Goal: Navigation & Orientation: Find specific page/section

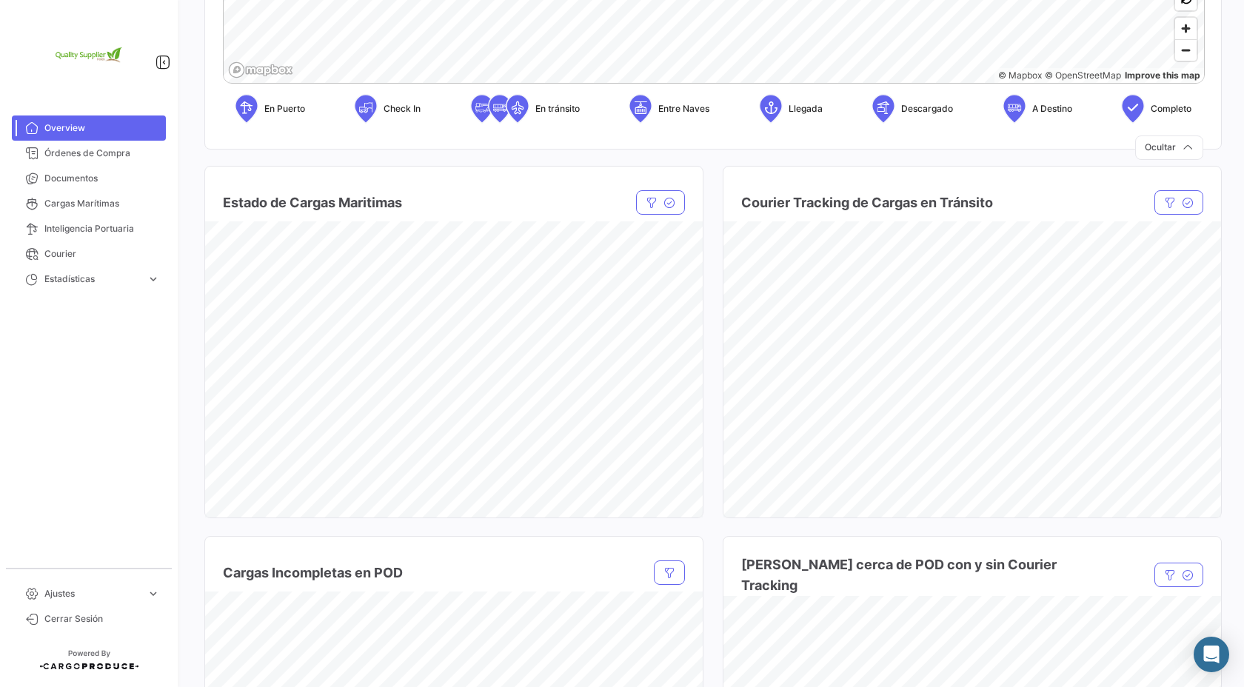
scroll to position [727, 0]
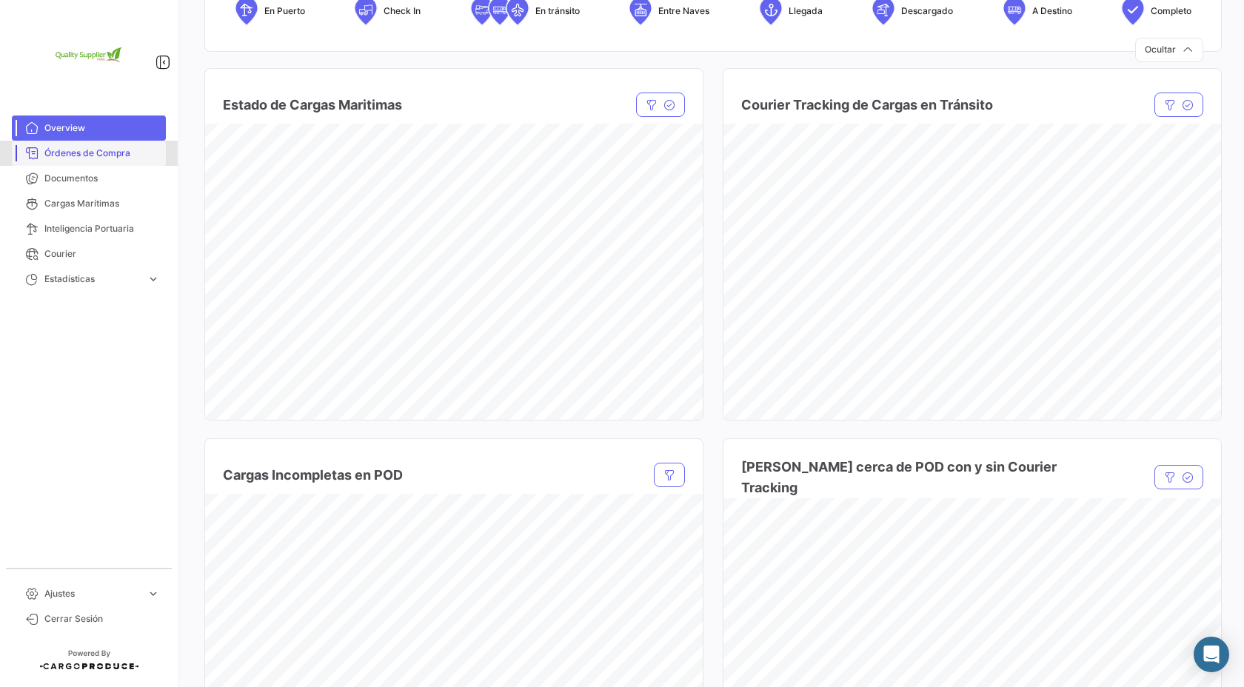
click at [96, 147] on span "Órdenes de Compra" at bounding box center [102, 153] width 116 height 13
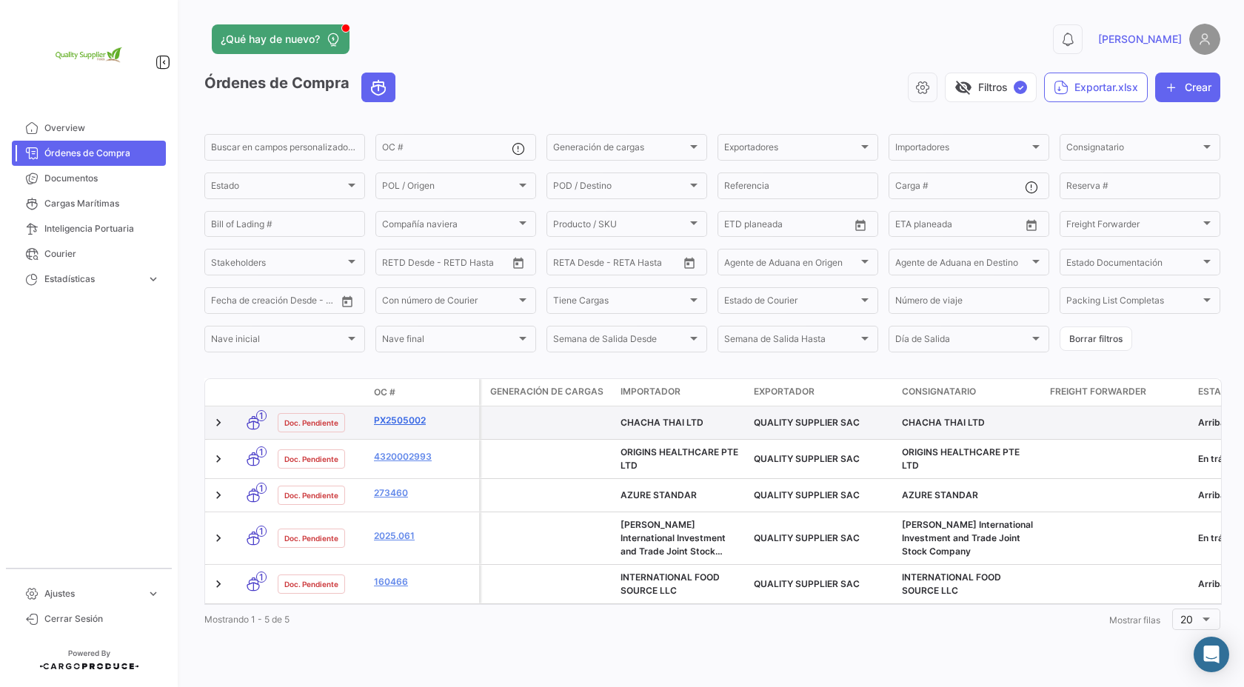
click at [412, 424] on link "PX2505002" at bounding box center [423, 420] width 99 height 13
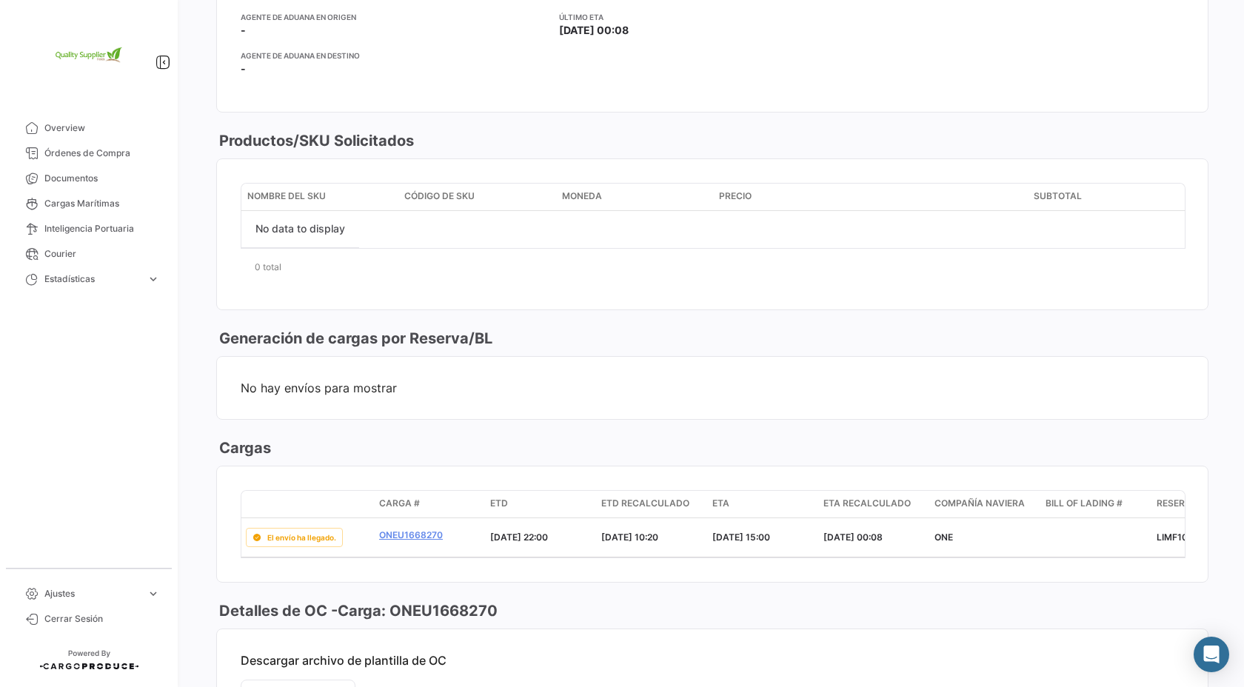
scroll to position [688, 0]
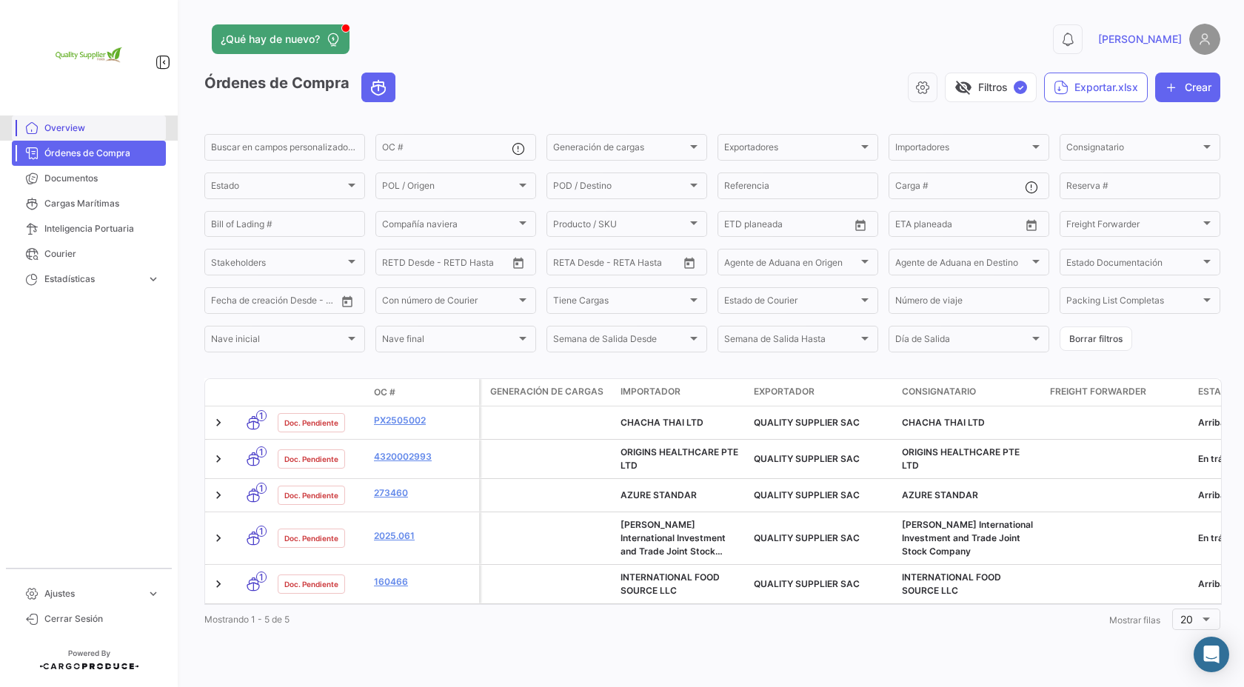
click at [84, 125] on span "Overview" at bounding box center [102, 127] width 116 height 13
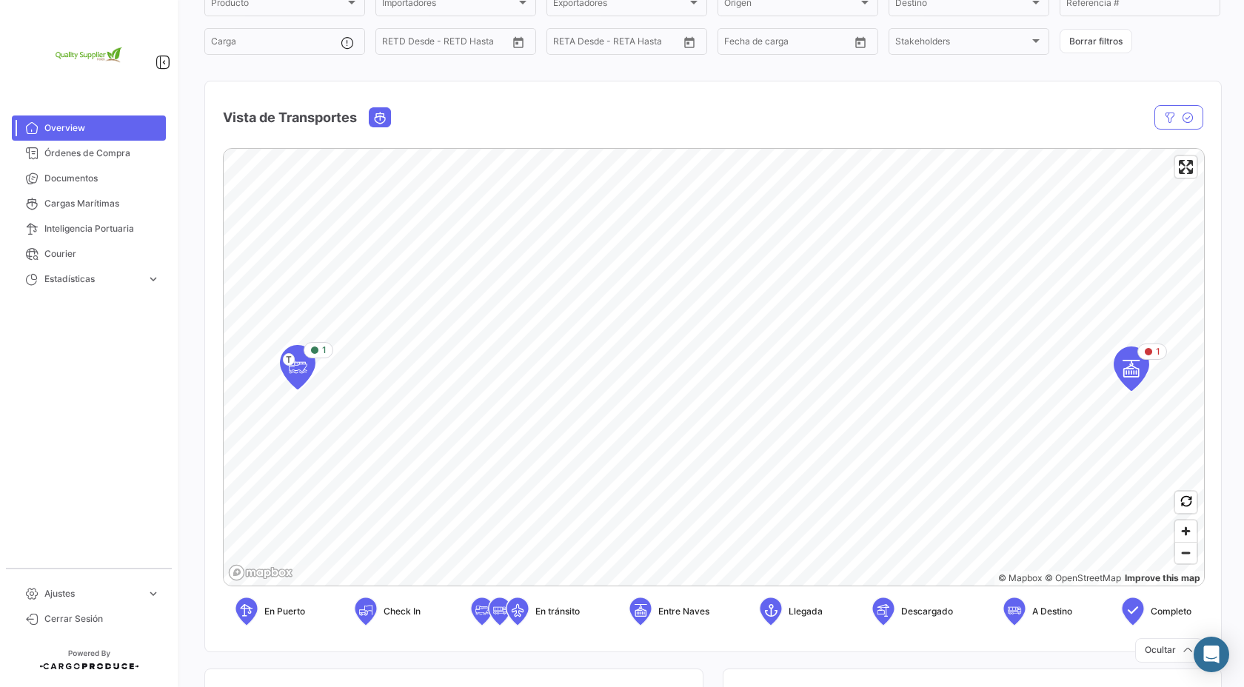
scroll to position [162, 0]
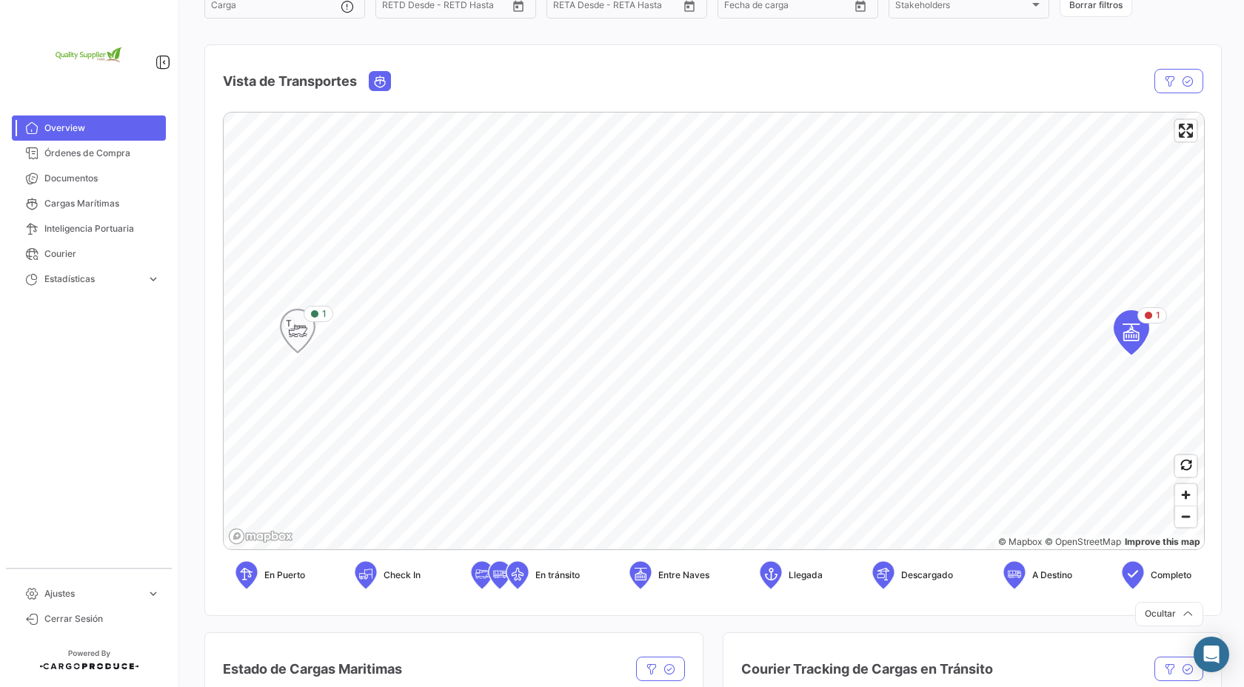
click at [302, 337] on icon "Map marker" at bounding box center [297, 330] width 21 height 31
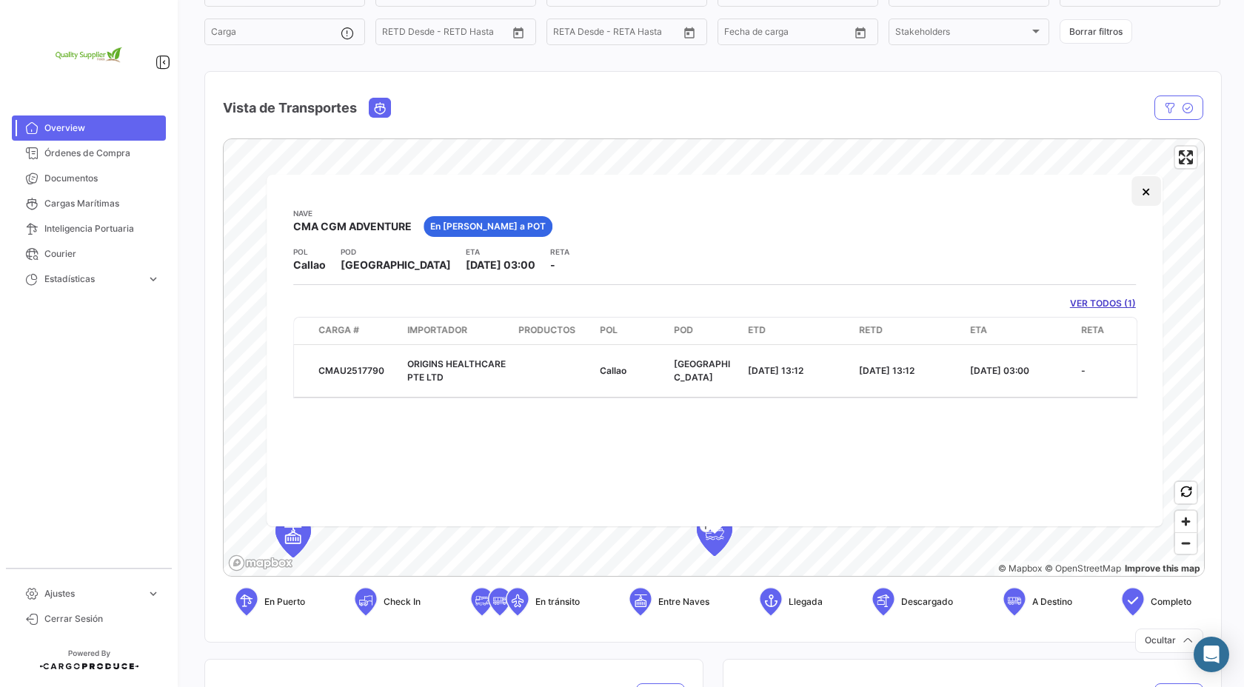
click at [1142, 193] on button "×" at bounding box center [1146, 191] width 30 height 30
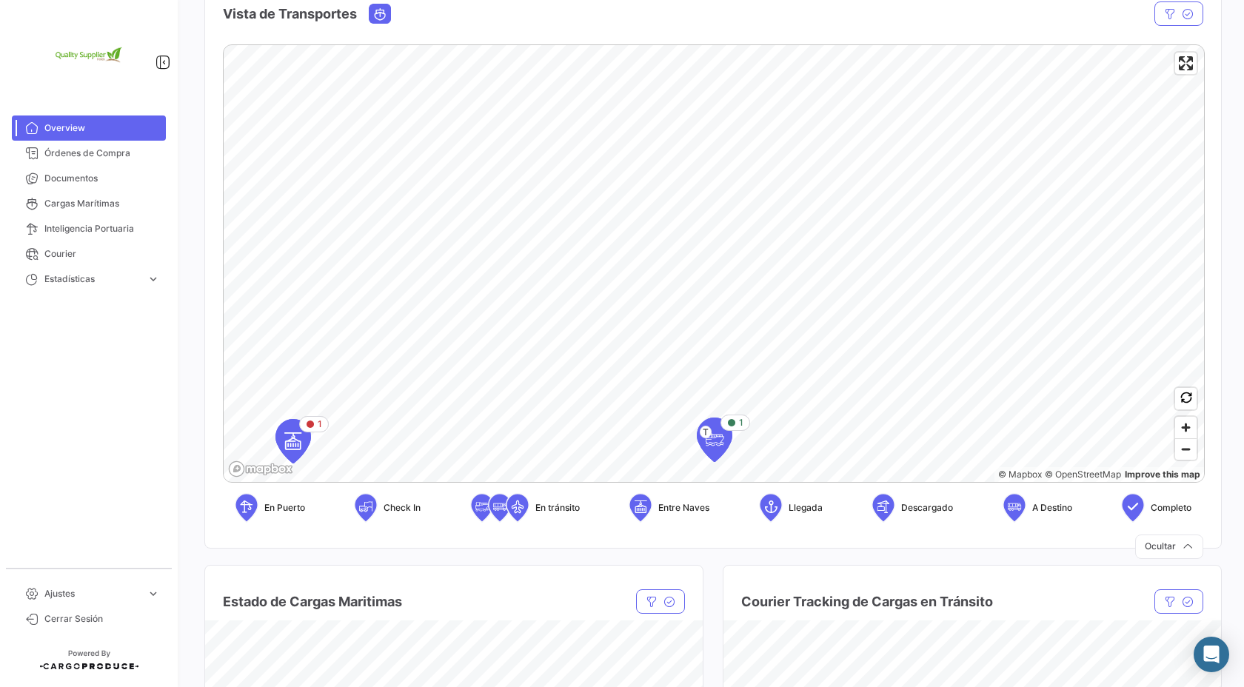
scroll to position [278, 0]
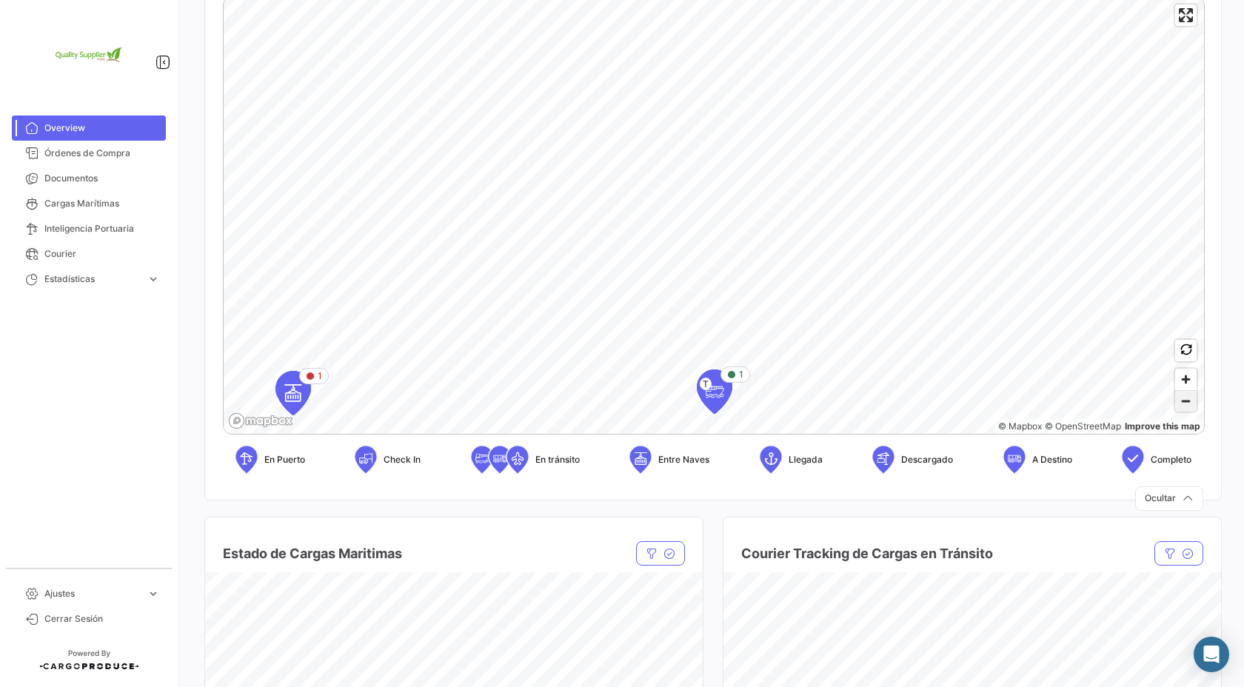
click at [1185, 400] on span "Zoom out" at bounding box center [1185, 401] width 21 height 21
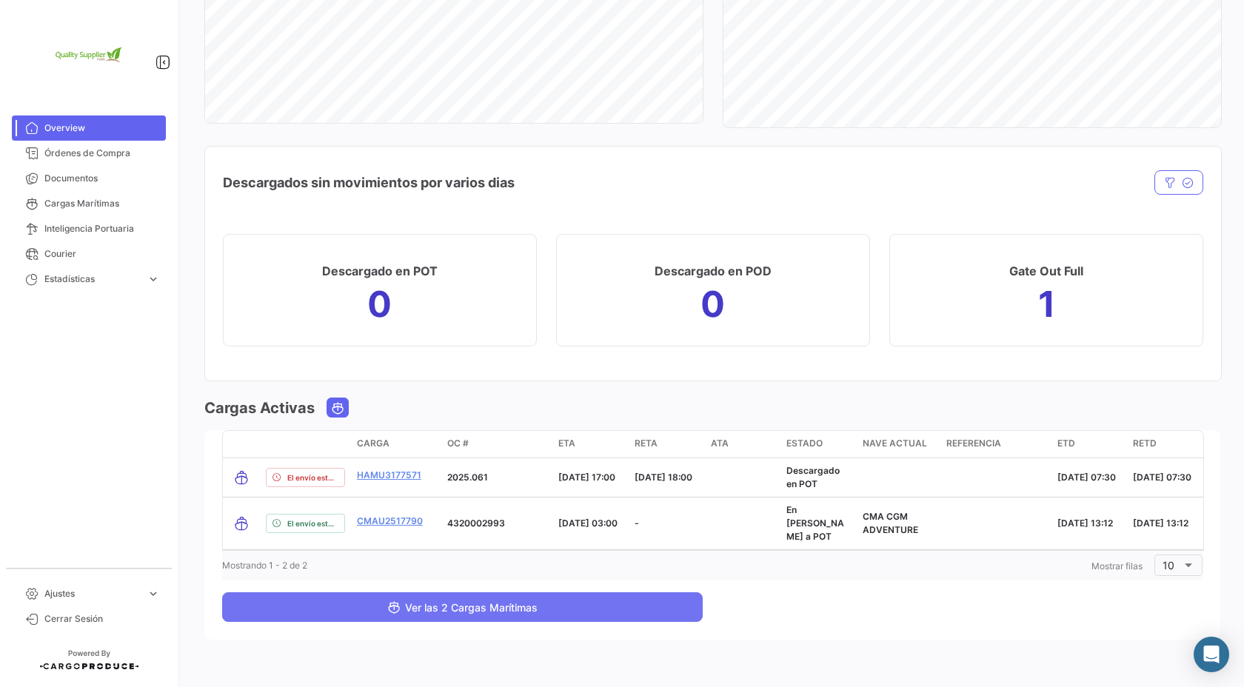
scroll to position [1393, 0]
click at [622, 593] on button "Ver las 2 Cargas Marítimas" at bounding box center [462, 608] width 481 height 30
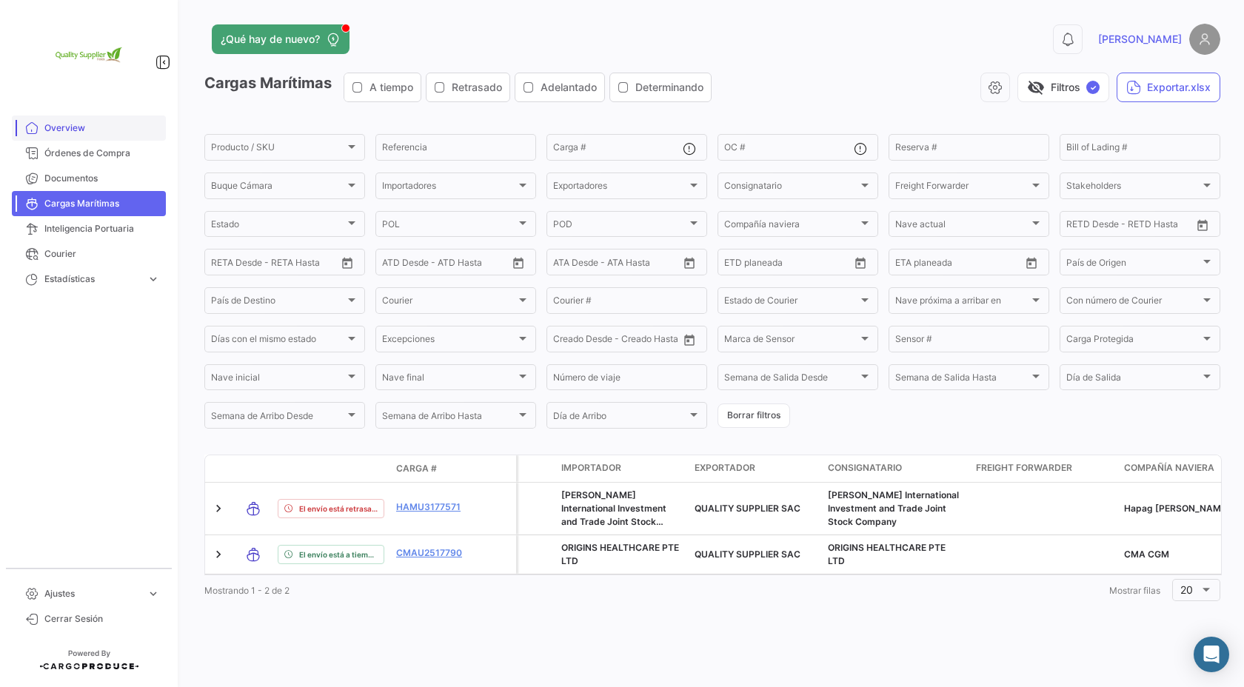
click at [92, 133] on span "Overview" at bounding box center [102, 127] width 116 height 13
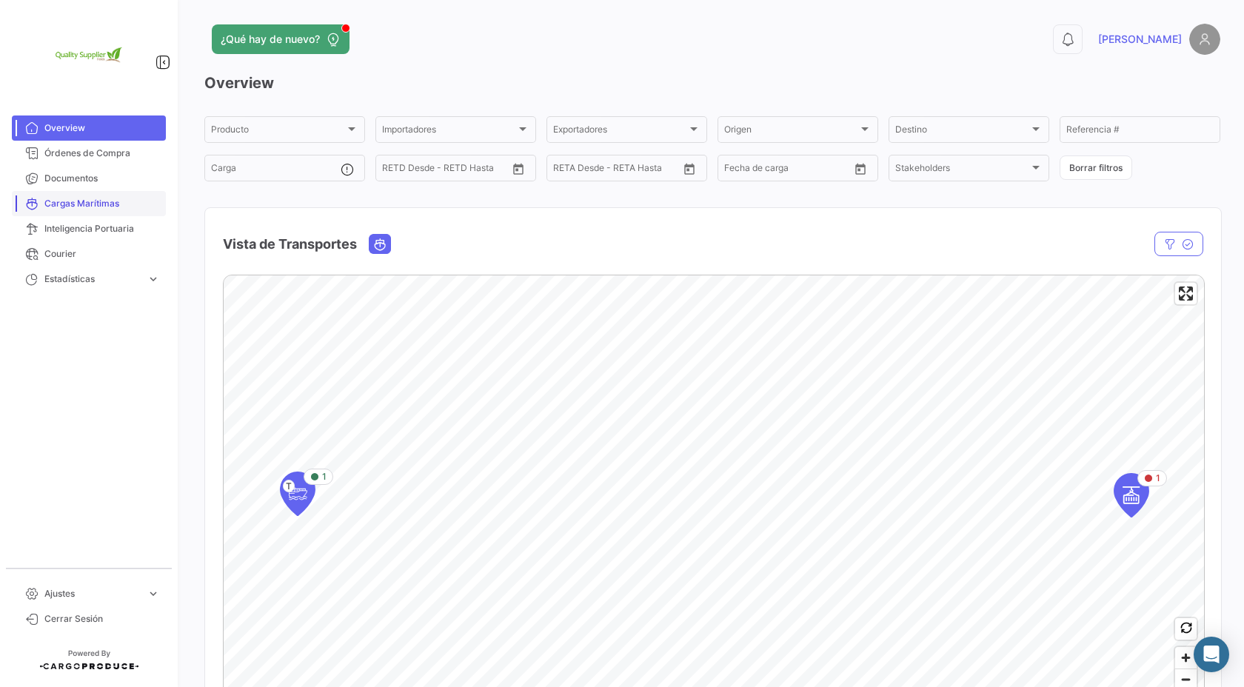
click at [104, 204] on span "Cargas Marítimas" at bounding box center [102, 203] width 116 height 13
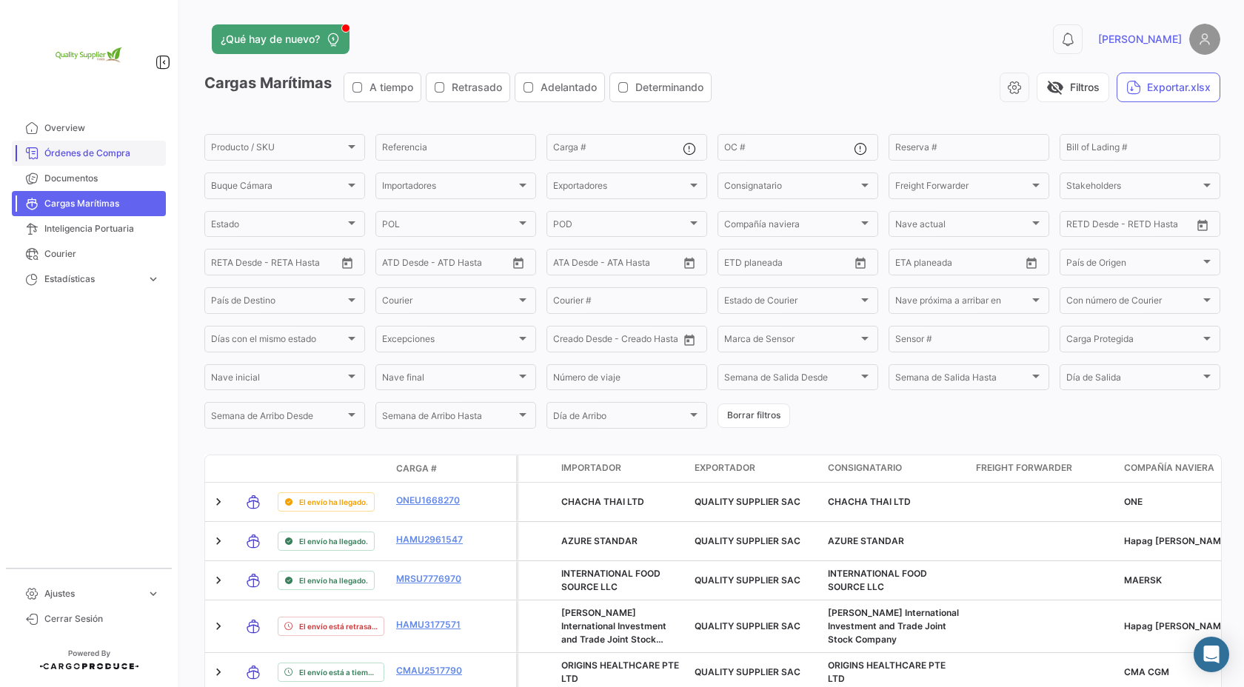
click at [91, 153] on span "Órdenes de Compra" at bounding box center [102, 153] width 116 height 13
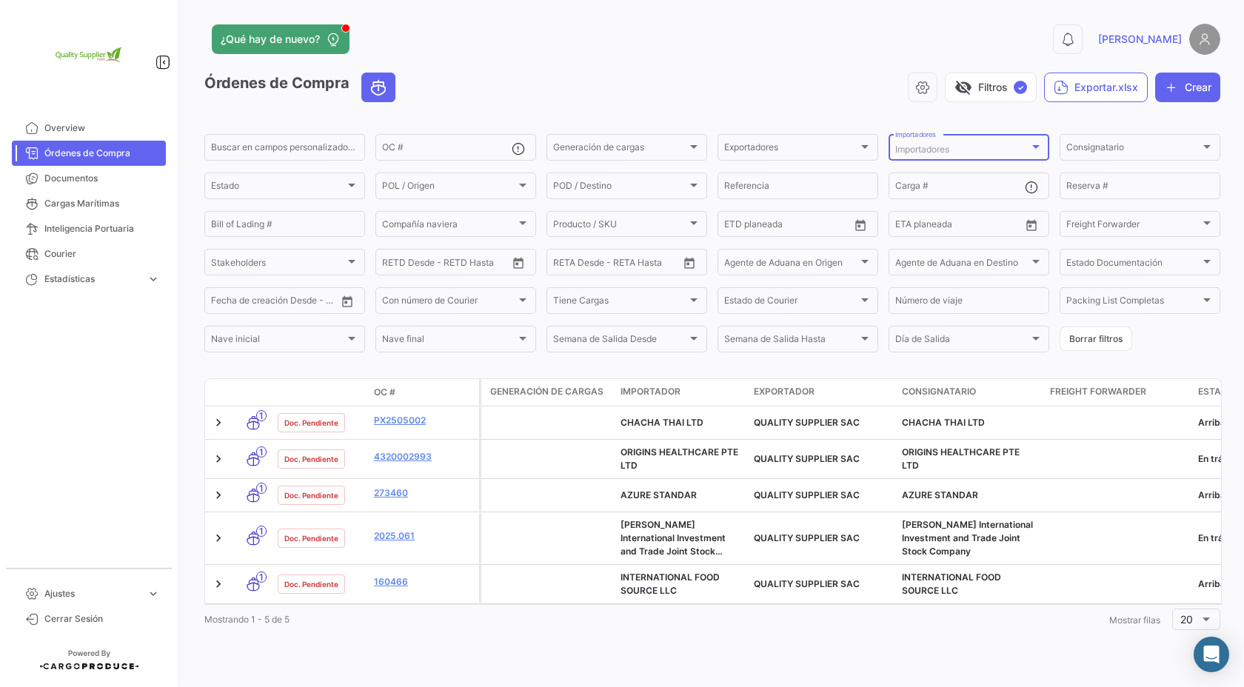
click at [1021, 150] on div "Importadores" at bounding box center [962, 149] width 134 height 10
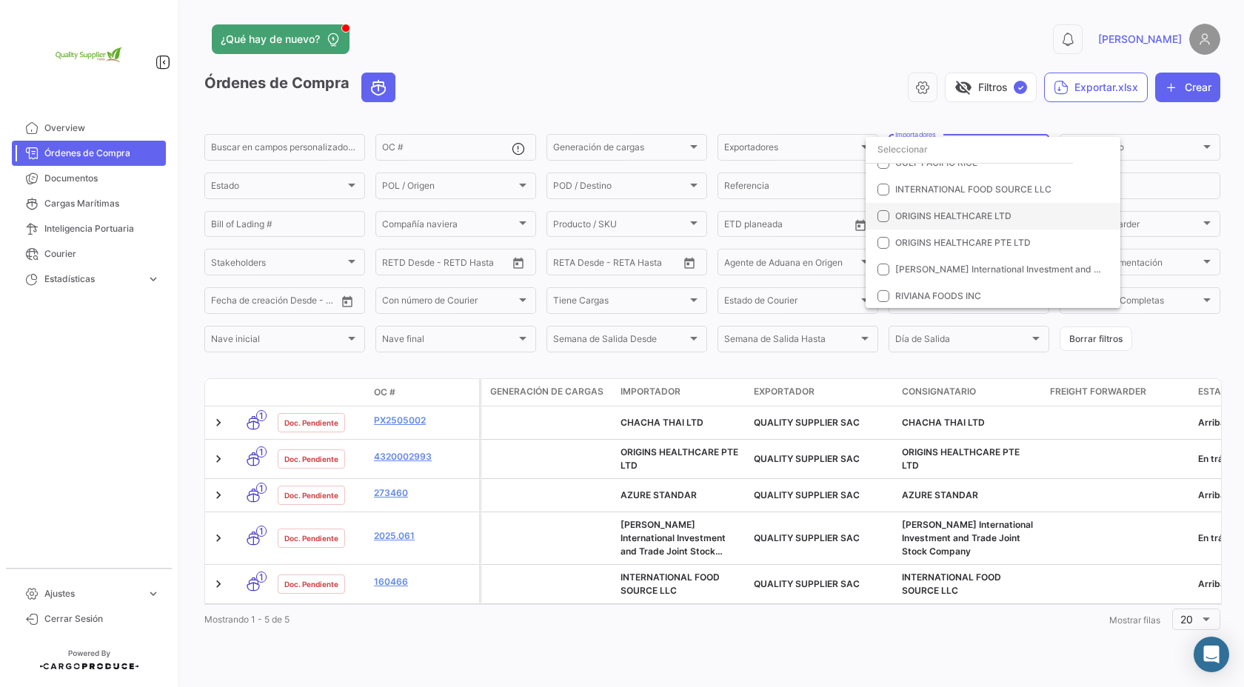
scroll to position [202, 0]
click at [1202, 44] on div at bounding box center [622, 343] width 1244 height 687
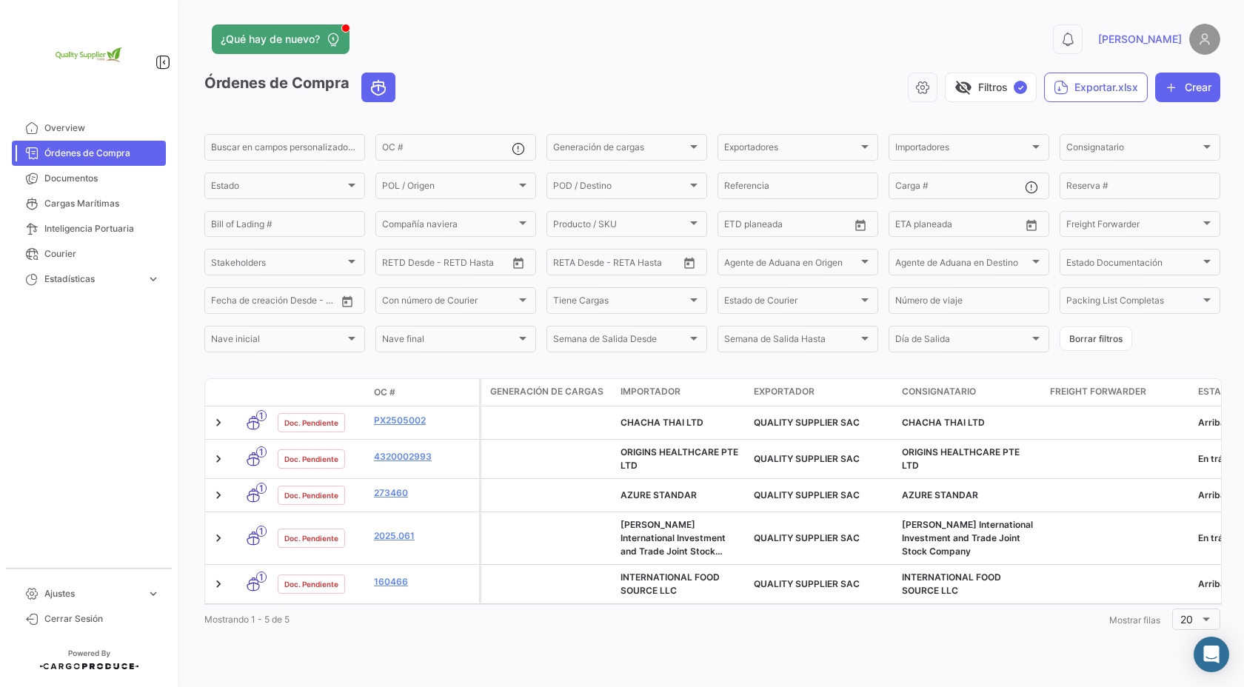
click at [1210, 44] on img at bounding box center [1204, 39] width 31 height 31
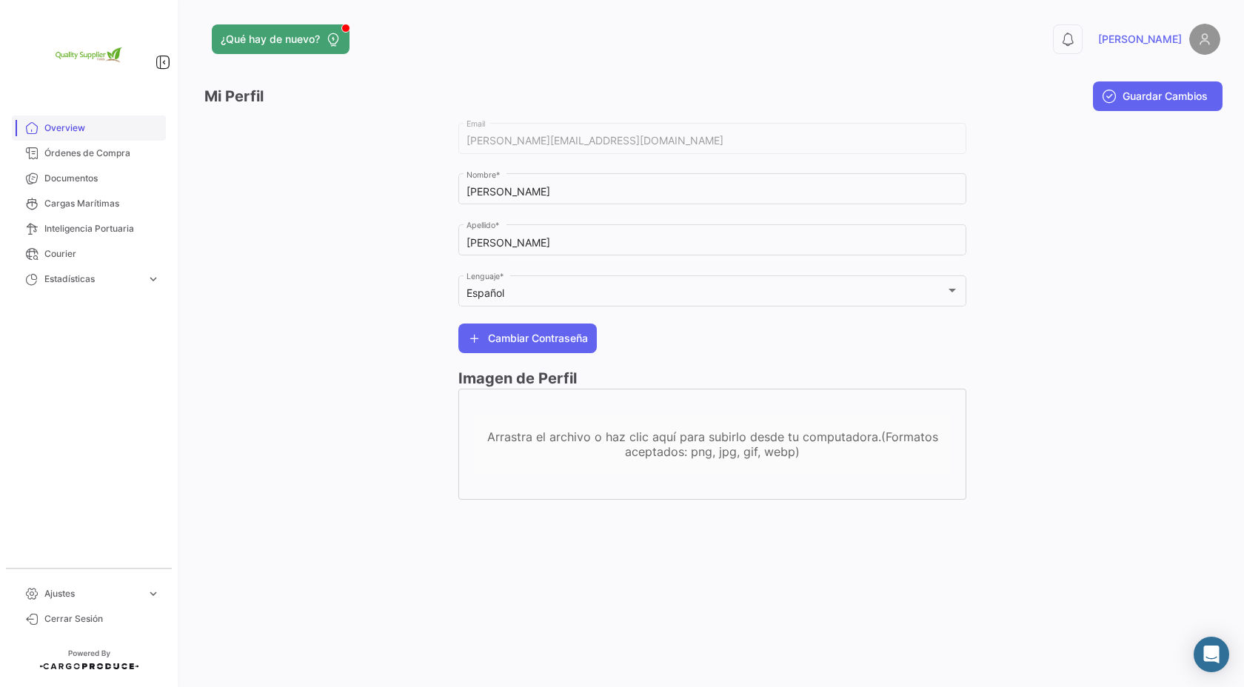
click at [84, 127] on span "Overview" at bounding box center [102, 127] width 116 height 13
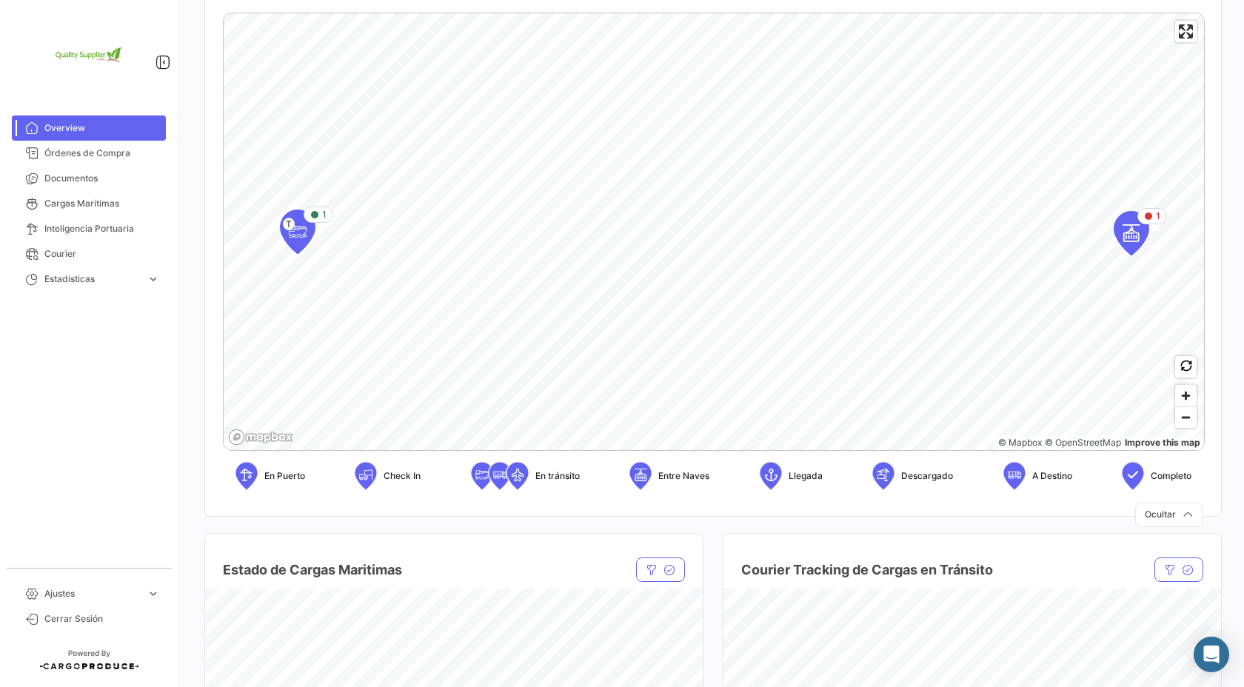
scroll to position [258, 0]
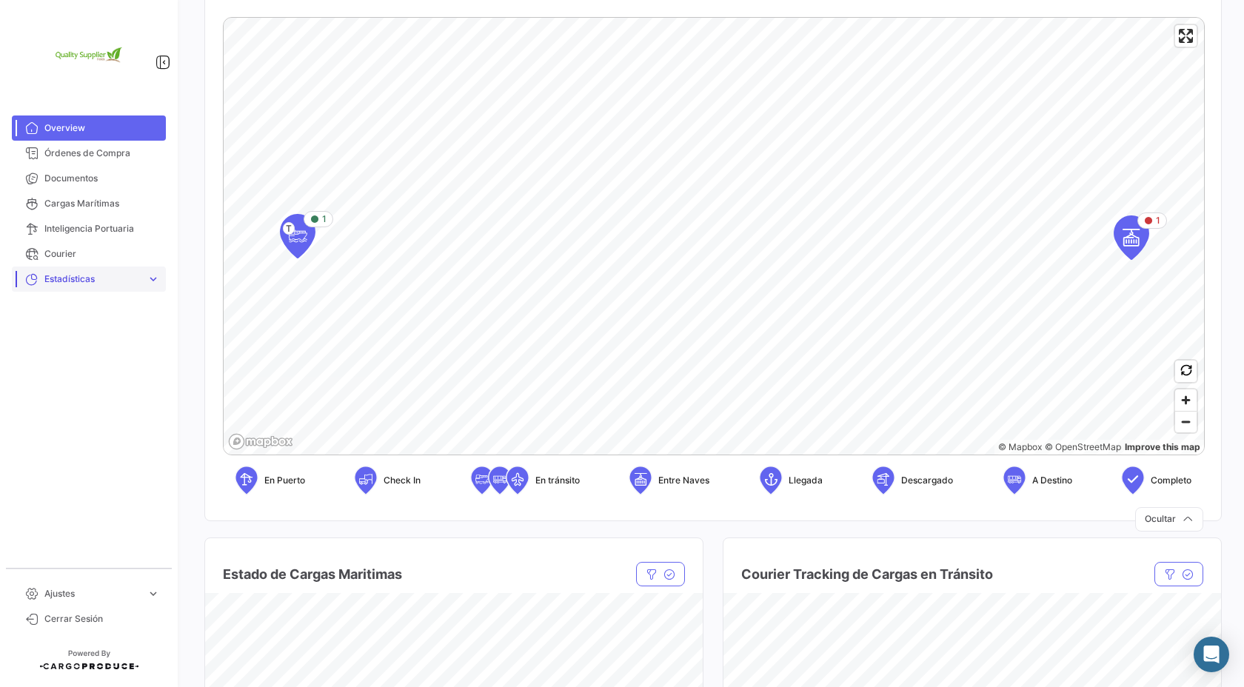
click at [107, 275] on span "Estadísticas" at bounding box center [92, 278] width 96 height 13
click at [108, 279] on span "Estadísticas" at bounding box center [92, 278] width 96 height 13
click at [104, 201] on span "Cargas Marítimas" at bounding box center [102, 203] width 116 height 13
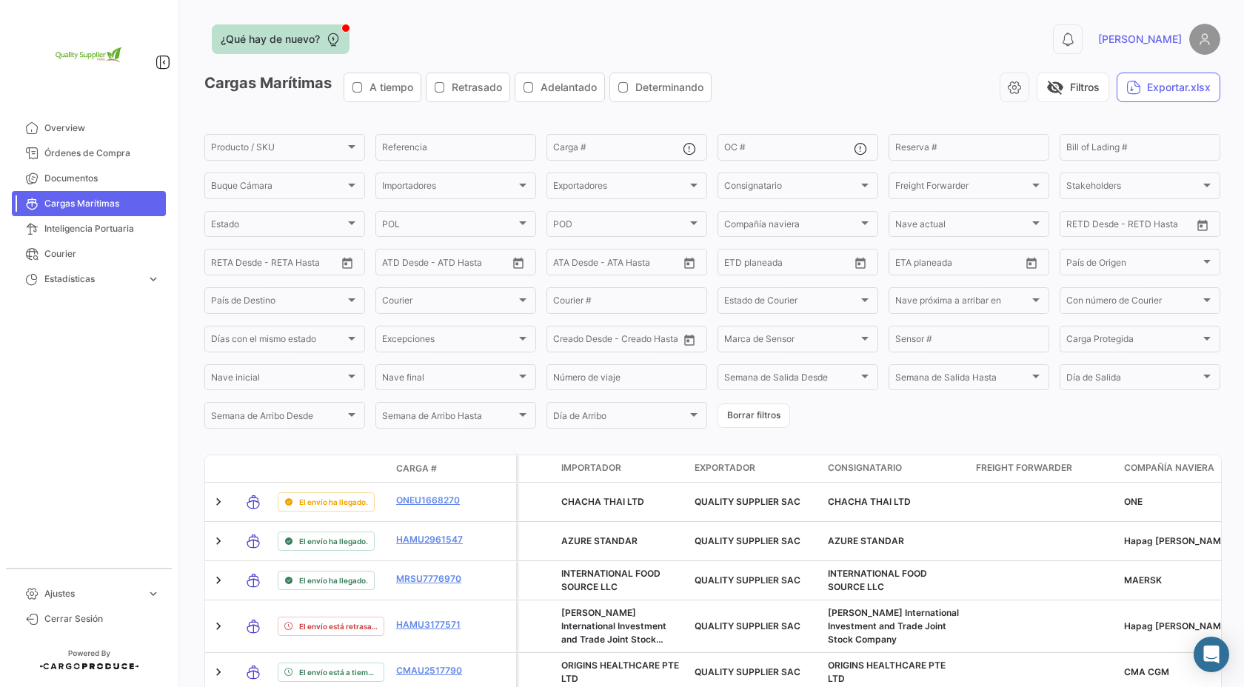
click at [290, 36] on span "¿Qué hay de nuevo?" at bounding box center [270, 39] width 99 height 15
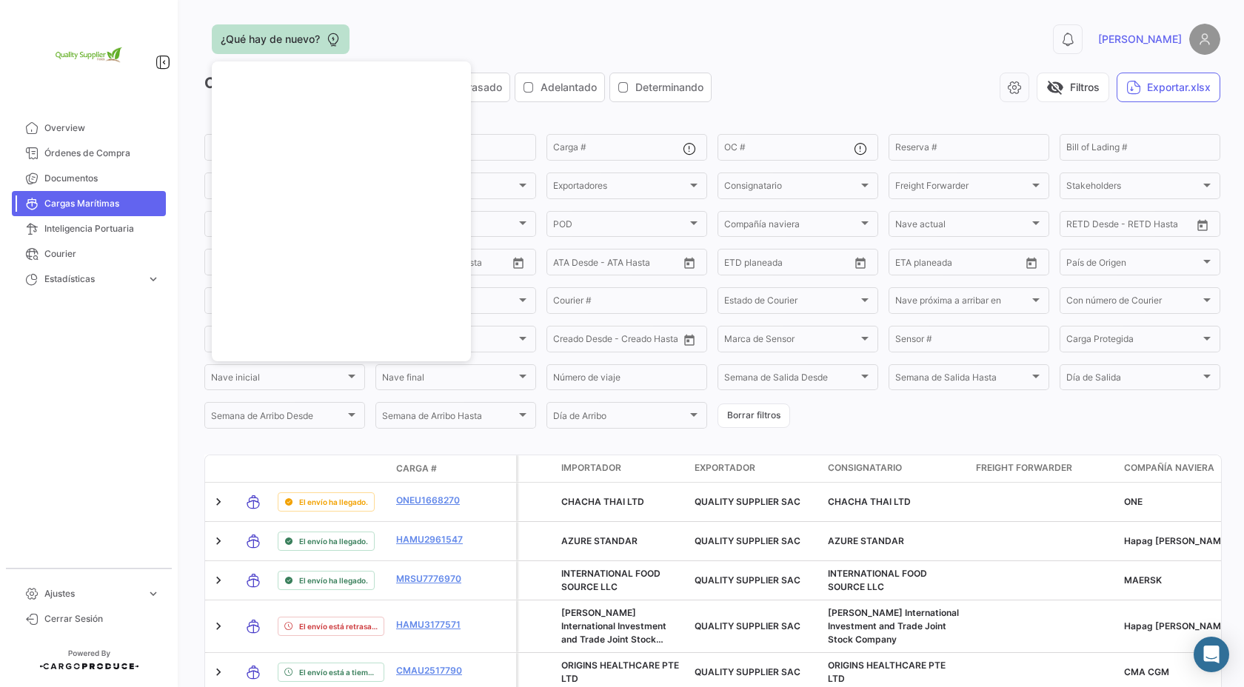
click at [297, 37] on span "¿Qué hay de nuevo?" at bounding box center [270, 39] width 99 height 15
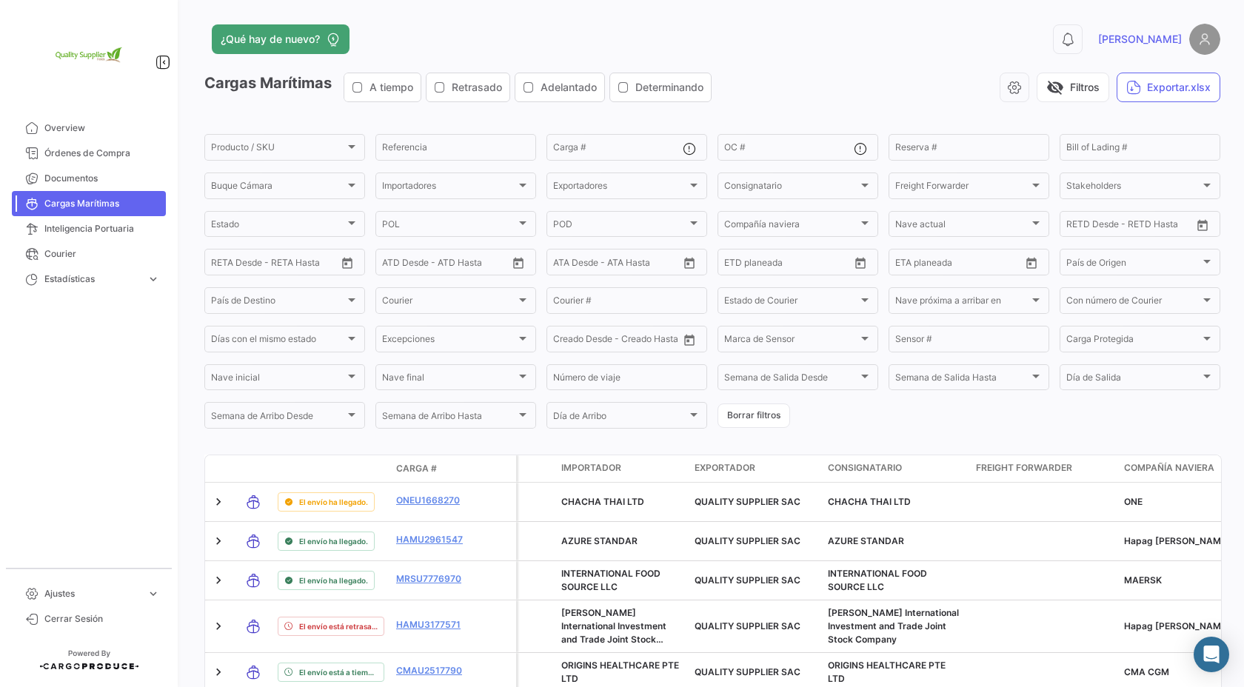
scroll to position [74, 0]
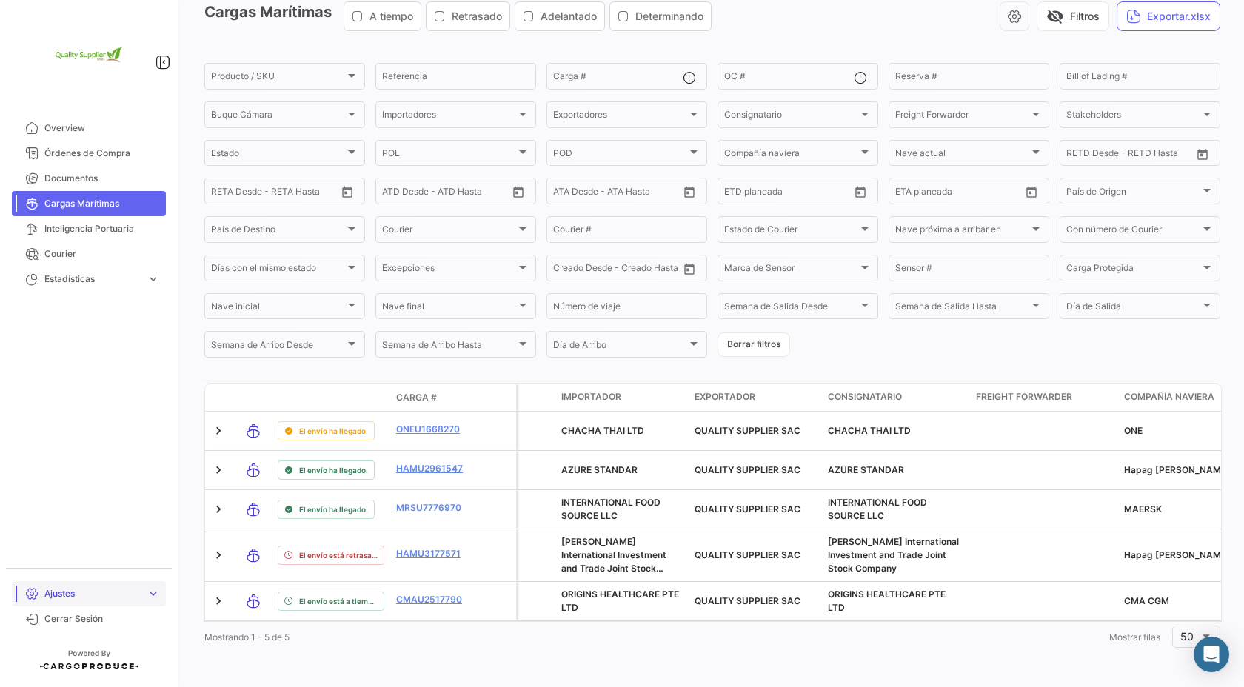
click at [155, 589] on span "expand_more" at bounding box center [153, 593] width 13 height 13
click at [149, 506] on span "expand_more" at bounding box center [153, 506] width 13 height 13
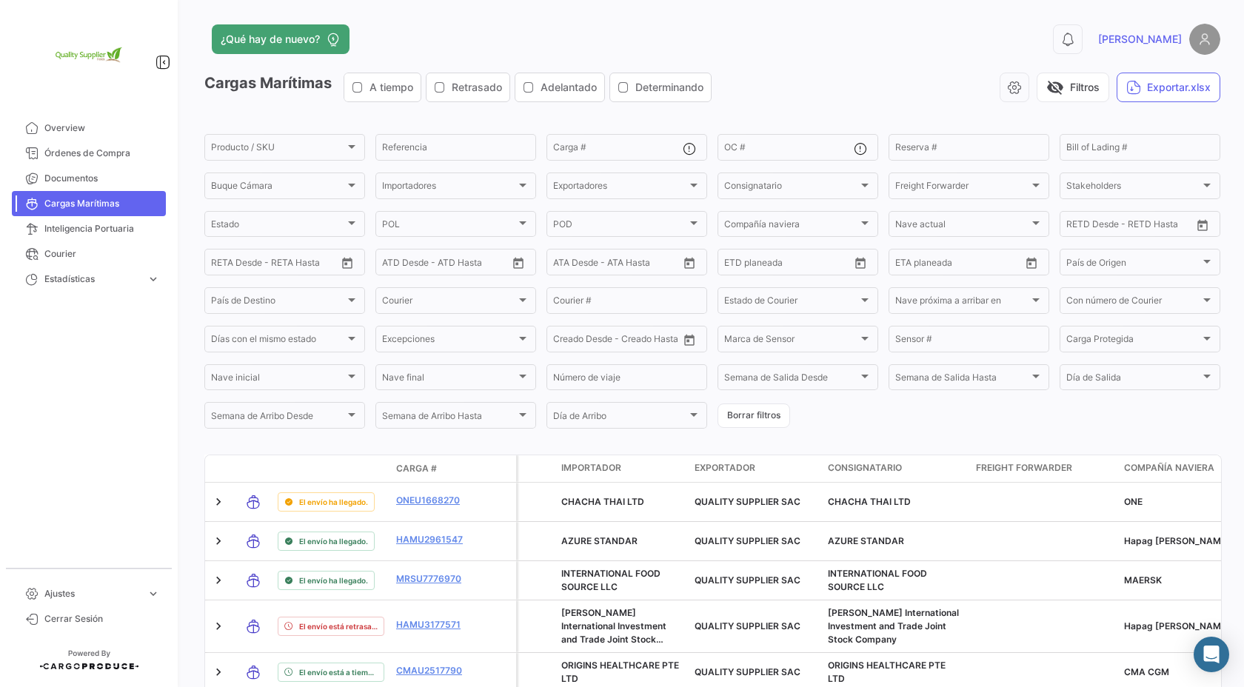
click at [1179, 46] on span "[PERSON_NAME]" at bounding box center [1140, 39] width 84 height 15
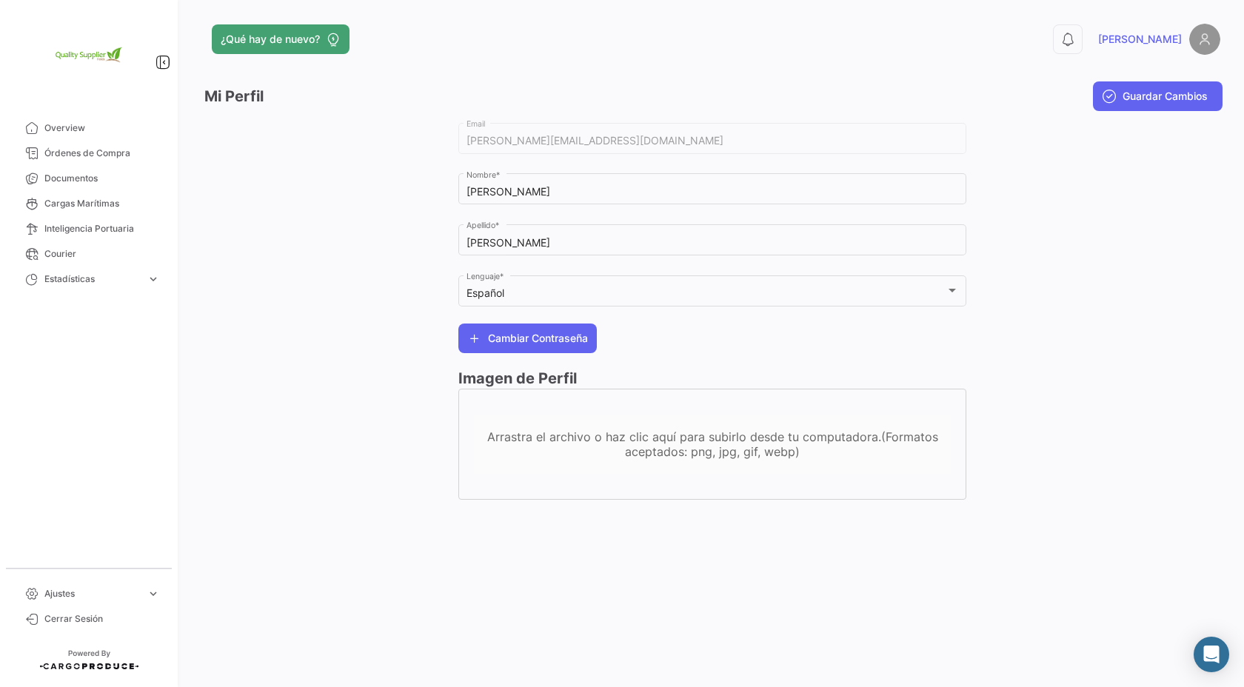
click at [1202, 32] on img at bounding box center [1204, 39] width 31 height 31
click at [1143, 34] on div "0 [PERSON_NAME]" at bounding box center [991, 39] width 457 height 31
click at [1083, 36] on button "0" at bounding box center [1068, 39] width 30 height 30
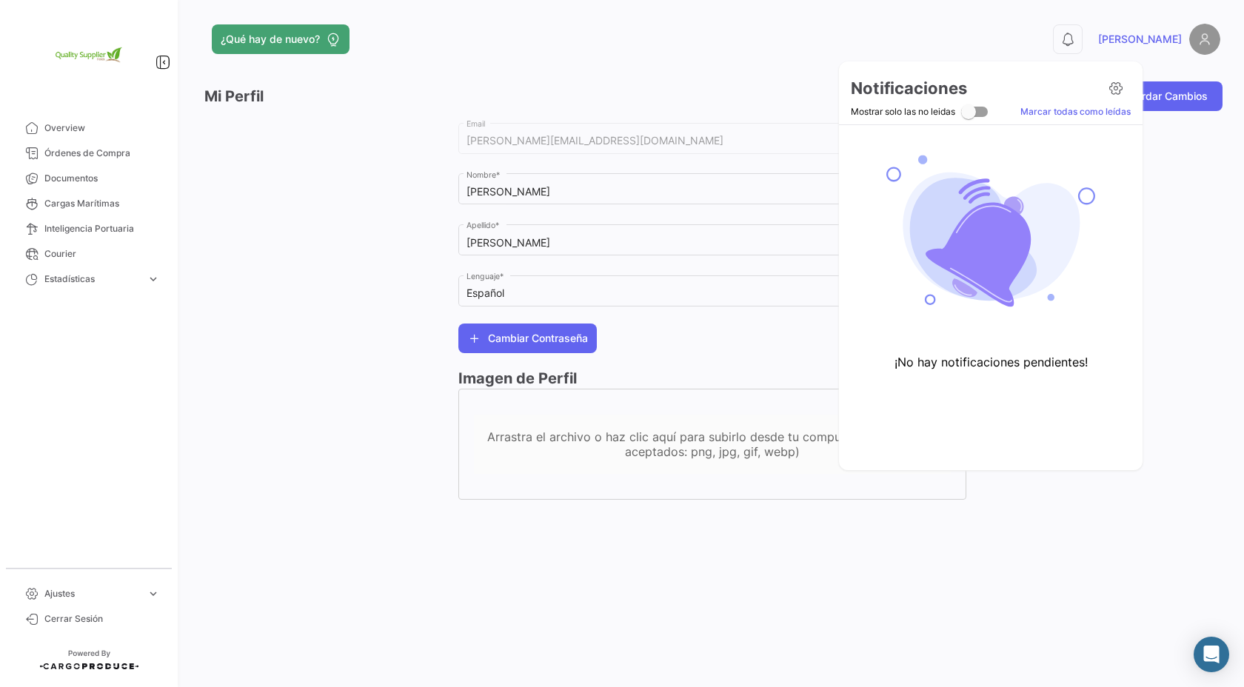
click at [1134, 41] on div at bounding box center [622, 343] width 1244 height 687
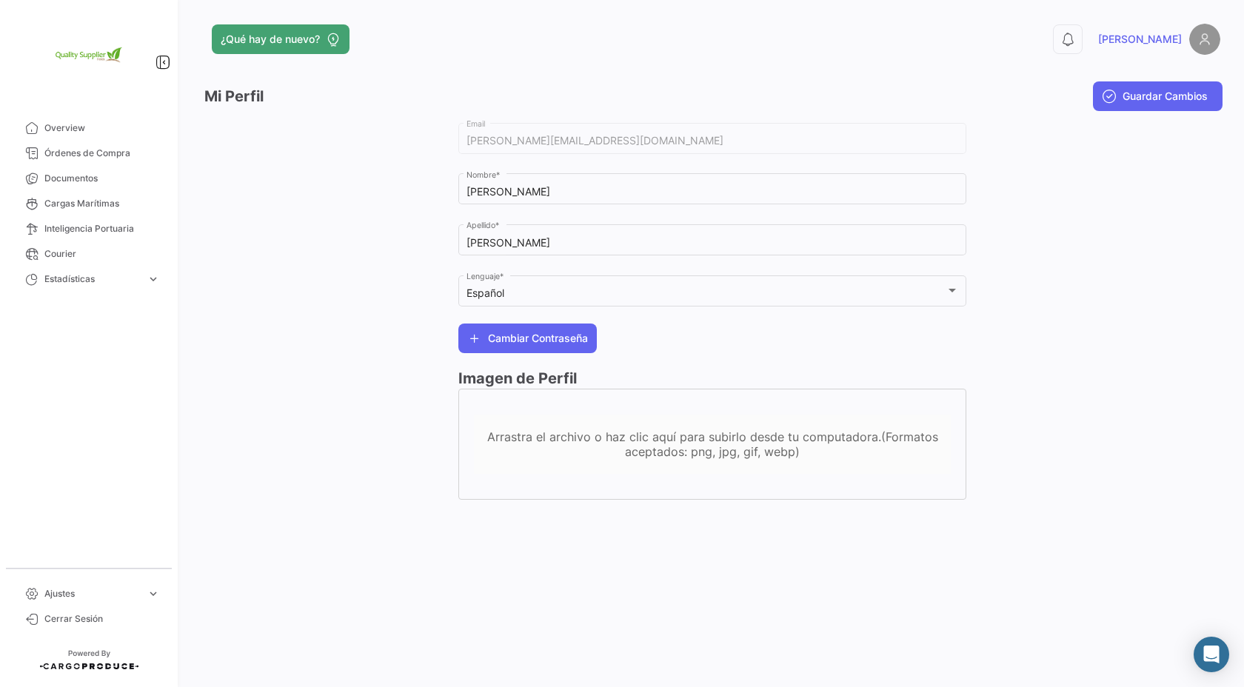
click at [635, 130] on div "[PERSON_NAME][EMAIL_ADDRESS][DOMAIN_NAME] Email" at bounding box center [712, 137] width 492 height 34
click at [418, 145] on div "[PERSON_NAME][EMAIL_ADDRESS][DOMAIN_NAME] Email [PERSON_NAME] * [PERSON_NAME] A…" at bounding box center [712, 317] width 1016 height 395
click at [1214, 29] on img at bounding box center [1204, 39] width 31 height 31
click at [1211, 44] on img at bounding box center [1204, 39] width 31 height 31
click at [1195, 44] on img at bounding box center [1204, 39] width 31 height 31
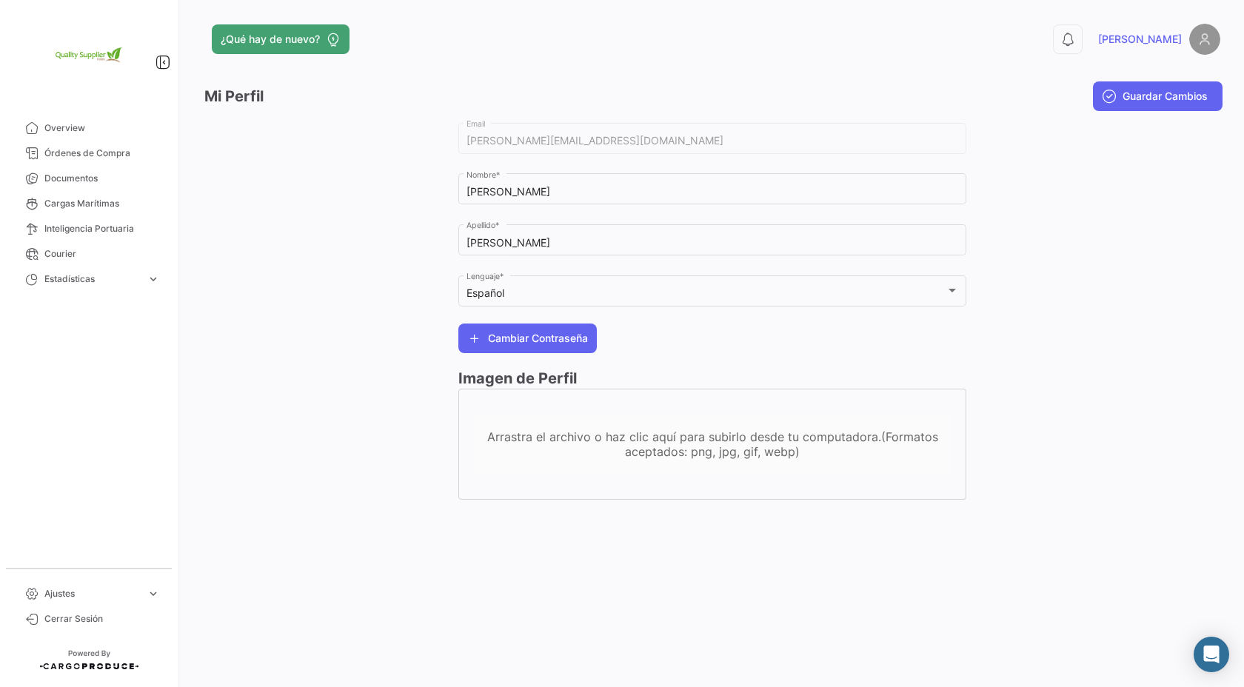
click at [1162, 39] on span "[PERSON_NAME]" at bounding box center [1140, 39] width 84 height 15
click at [1174, 42] on span "[PERSON_NAME]" at bounding box center [1140, 39] width 84 height 15
click at [1098, 303] on div at bounding box center [1093, 317] width 254 height 395
